Goal: Transaction & Acquisition: Purchase product/service

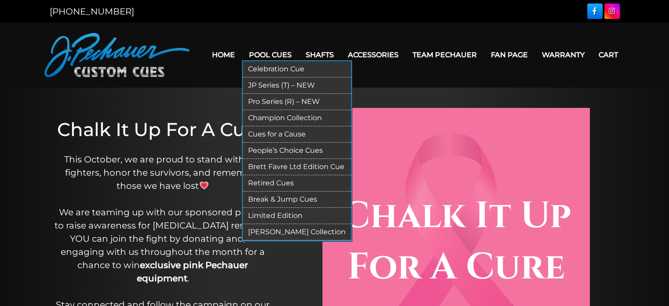
click at [270, 52] on link "Pool Cues" at bounding box center [270, 55] width 57 height 22
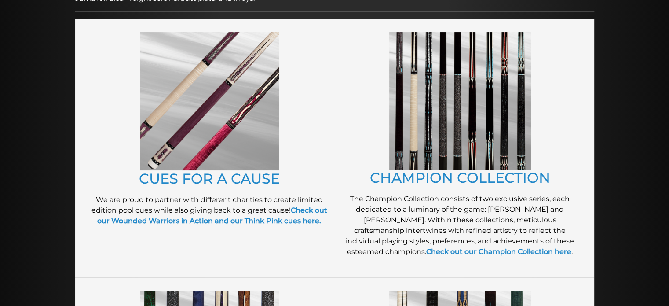
scroll to position [183, 0]
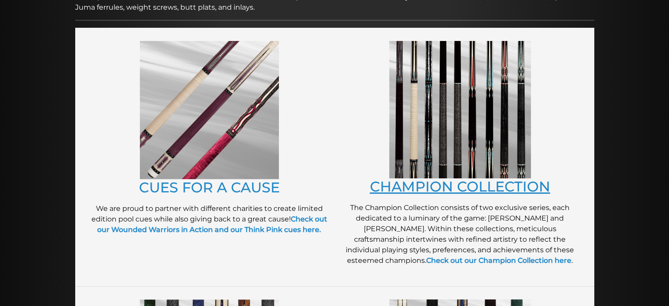
click at [471, 186] on link "CHAMPION COLLECTION" at bounding box center [460, 186] width 180 height 17
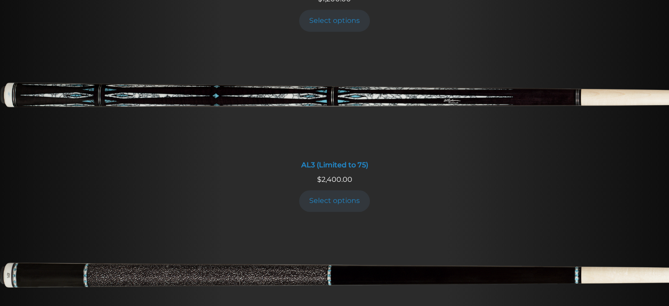
scroll to position [638, 0]
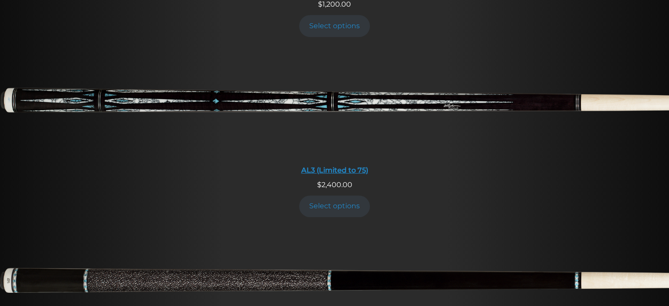
click at [455, 95] on img at bounding box center [334, 104] width 669 height 111
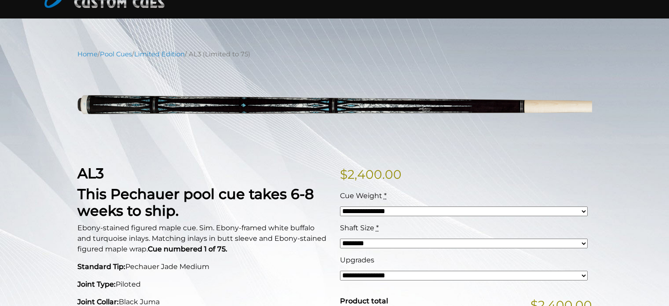
scroll to position [71, 0]
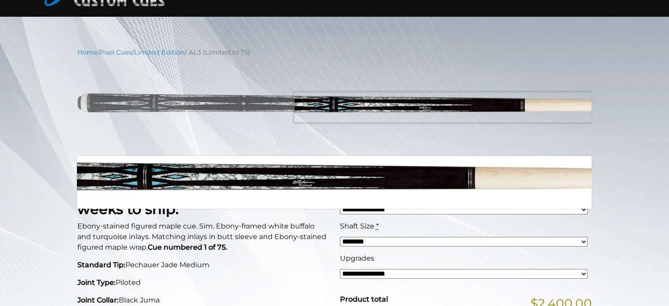
click at [473, 108] on img at bounding box center [334, 107] width 514 height 86
